Goal: Check status: Check status

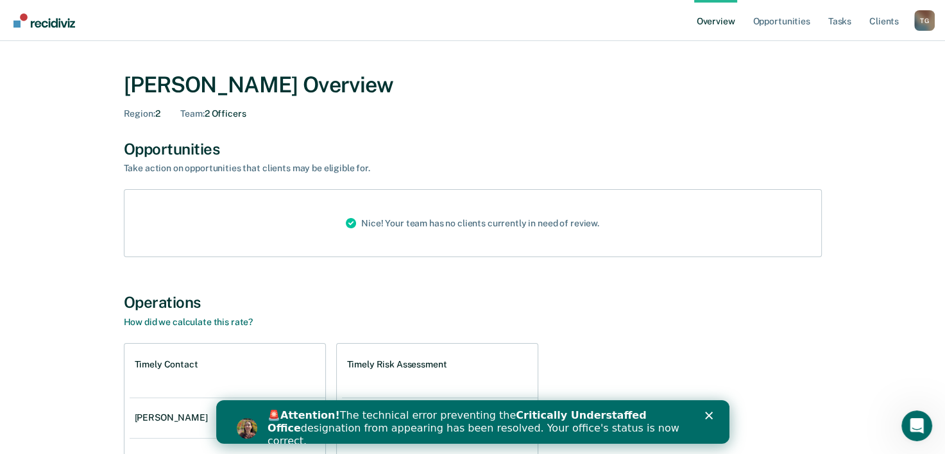
click at [707, 416] on polygon "Close" at bounding box center [708, 416] width 8 height 8
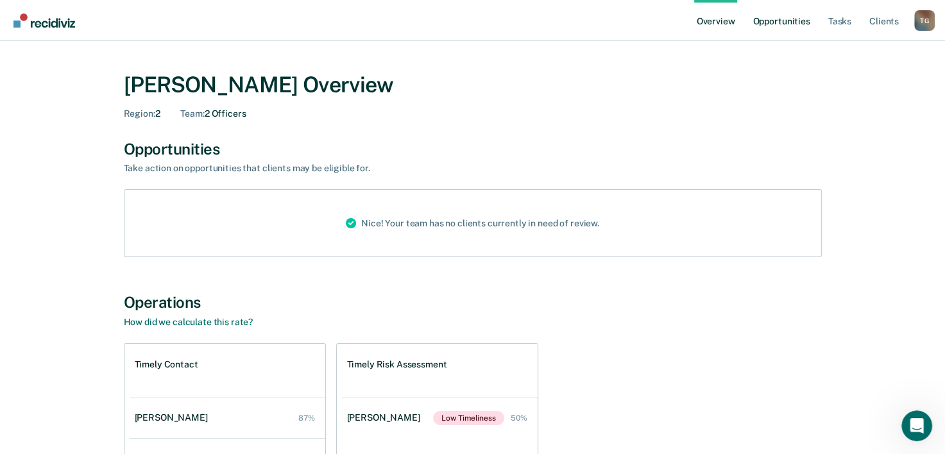
click at [772, 28] on link "Opportunities" at bounding box center [781, 20] width 62 height 41
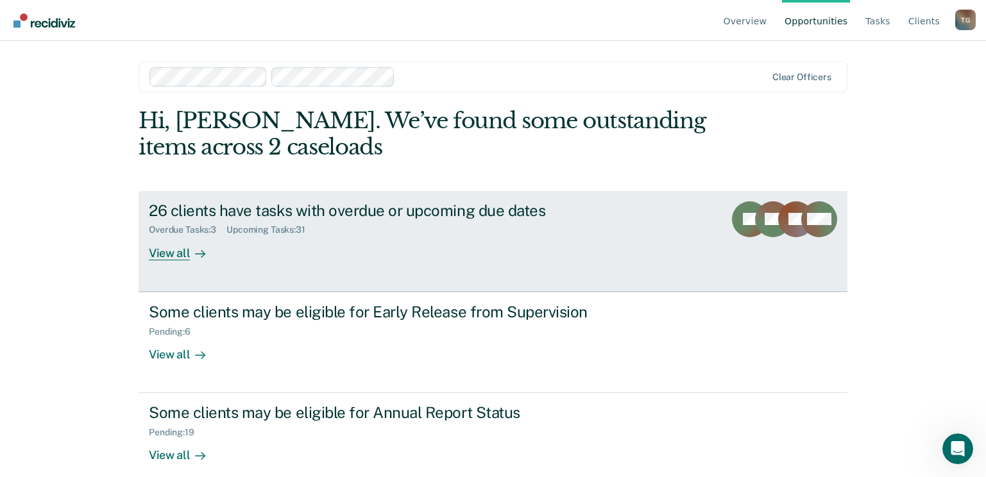
scroll to position [17, 0]
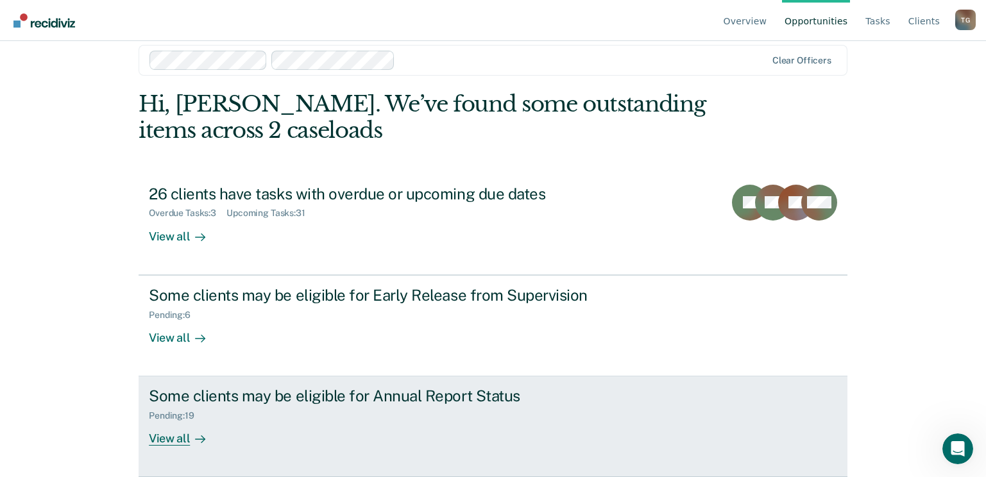
click at [178, 441] on div "View all" at bounding box center [185, 433] width 72 height 25
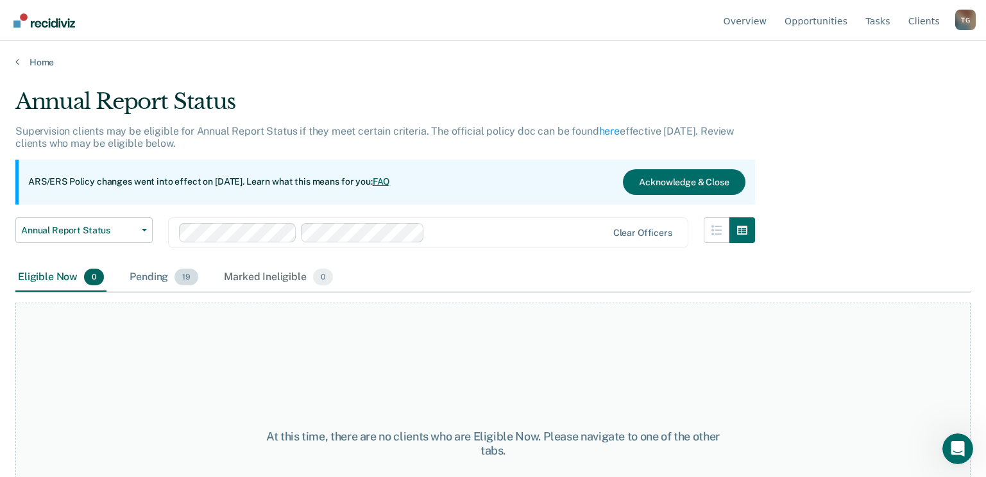
click at [141, 275] on div "Pending 19" at bounding box center [164, 278] width 74 height 28
